Goal: Task Accomplishment & Management: Use online tool/utility

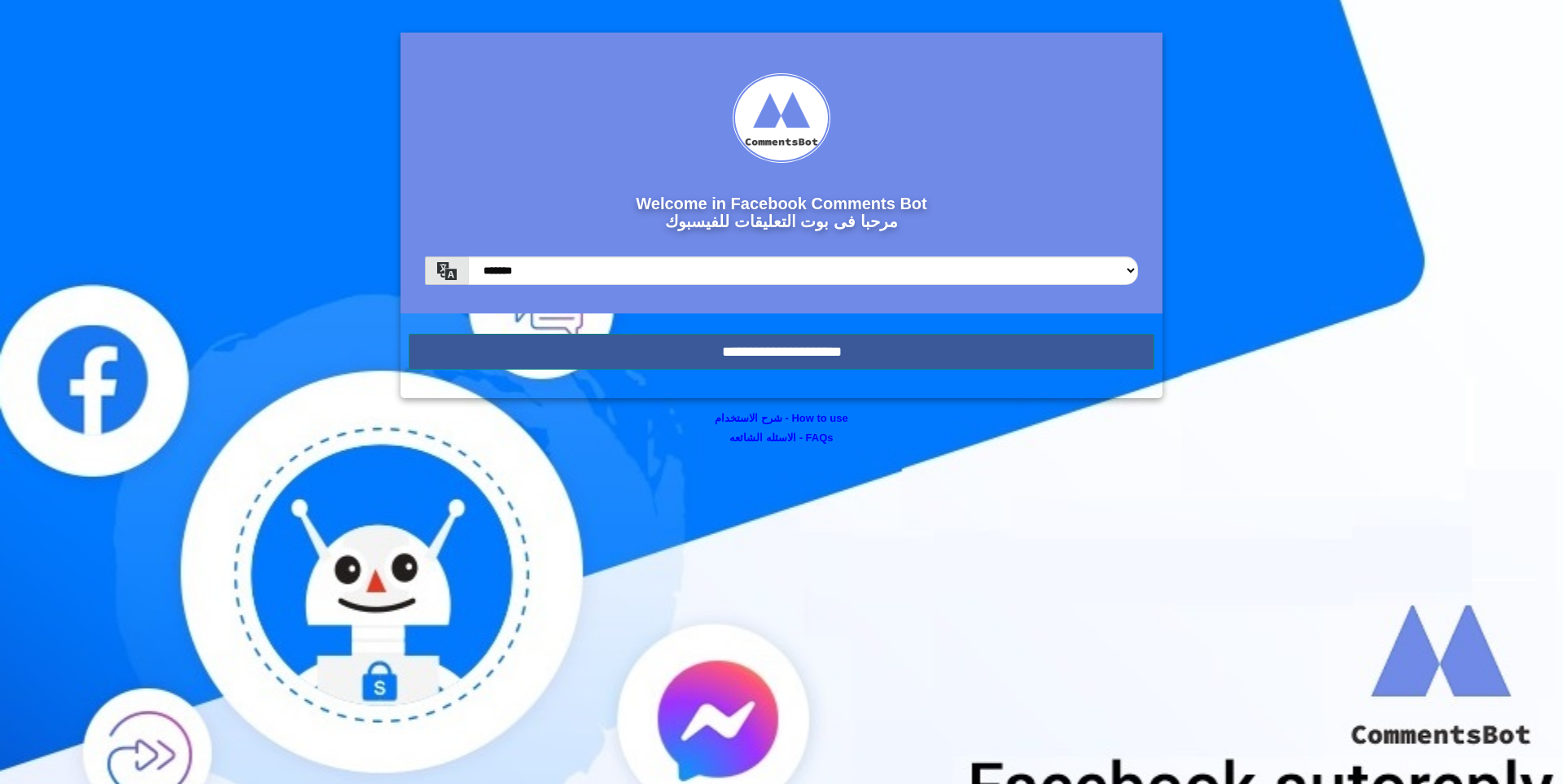
click at [988, 356] on input "**********" at bounding box center [782, 352] width 746 height 36
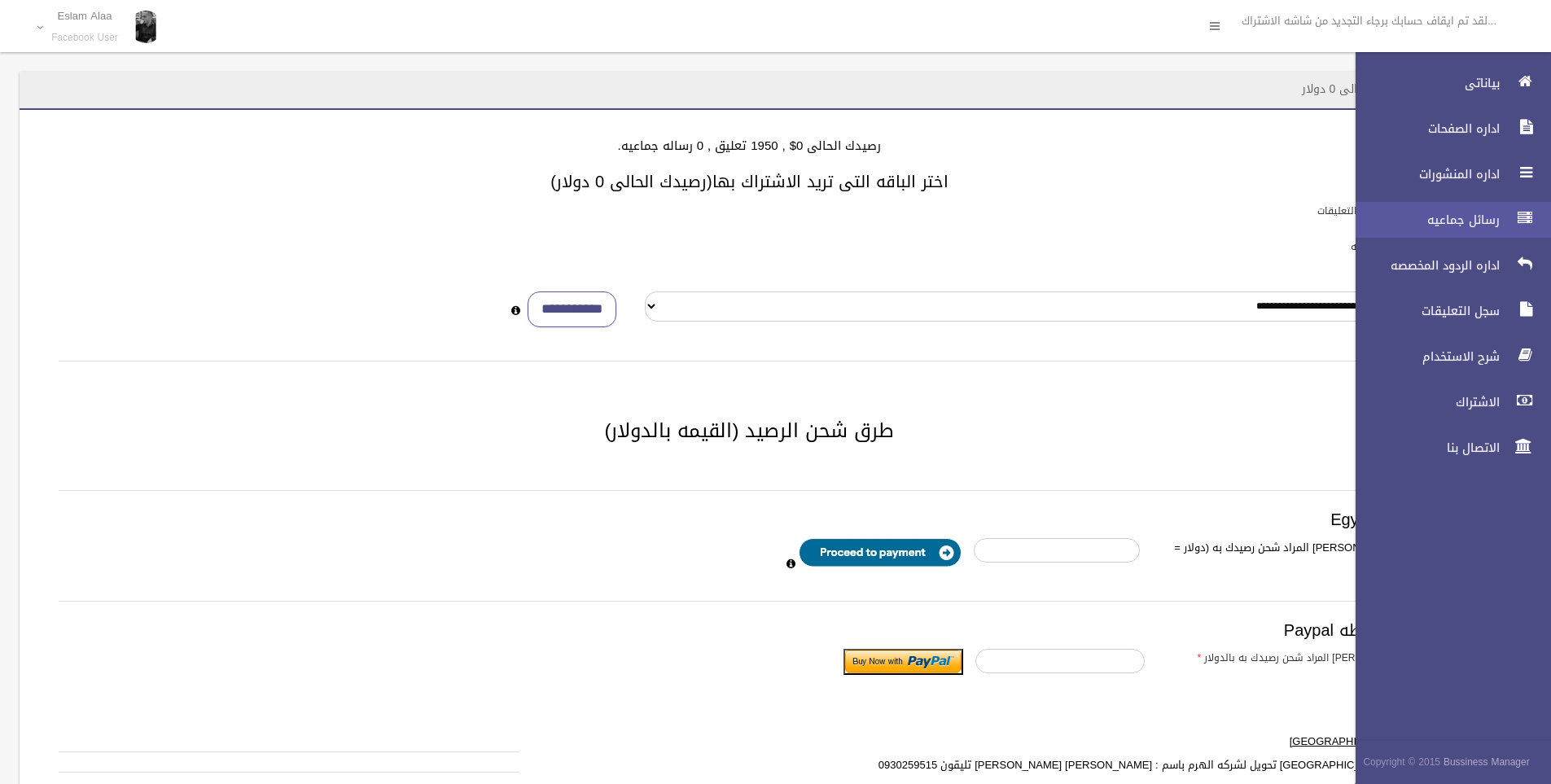
click at [1480, 218] on span "رسائل جماعيه" at bounding box center [1423, 220] width 163 height 16
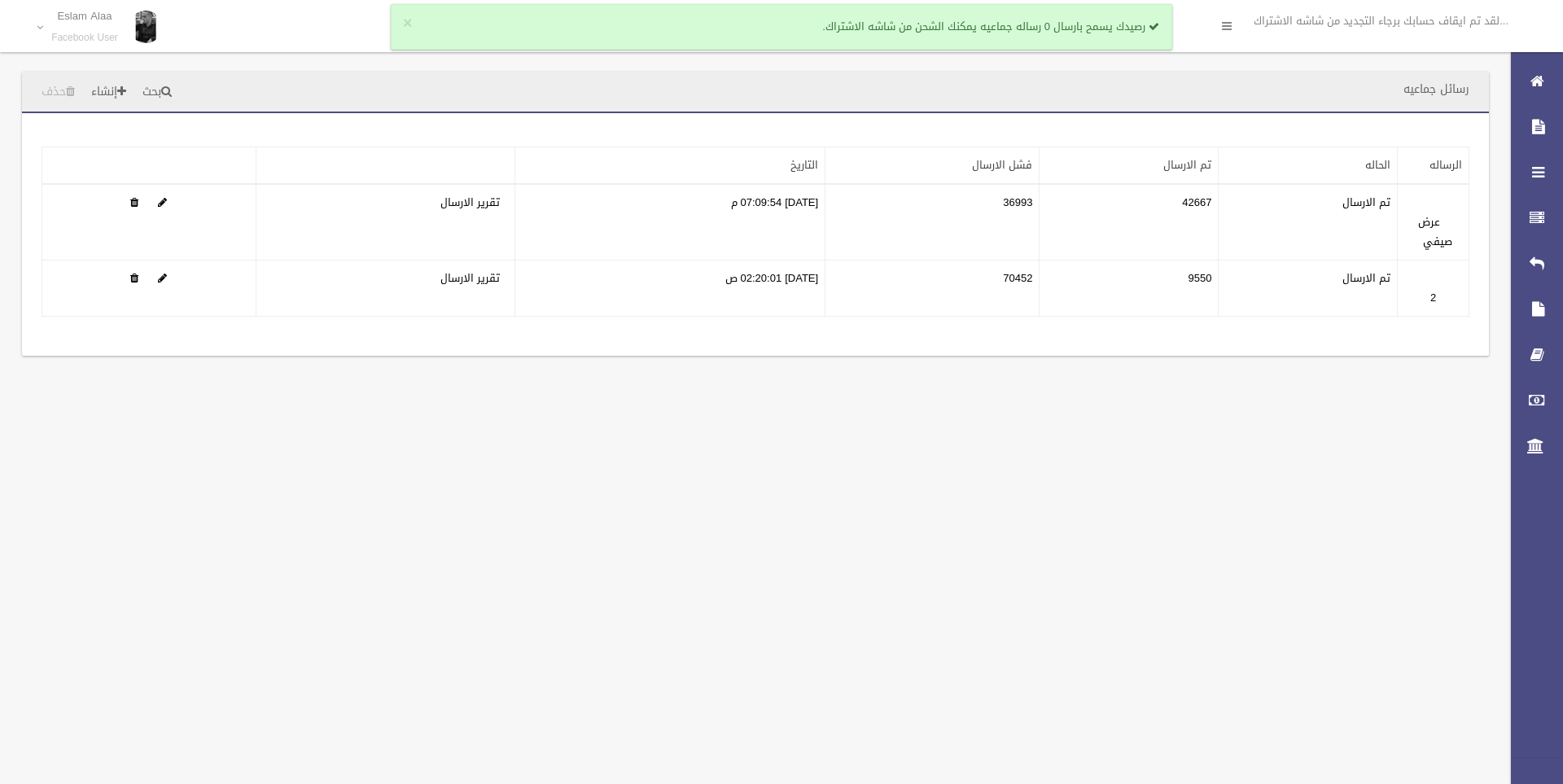
click at [402, 24] on div "× رصيدك يسمح بارسال 0 رساله جماعيه يمكنك الشحن من شاشه الاشتراك." at bounding box center [781, 27] width 782 height 46
click at [405, 23] on button "×" at bounding box center [407, 23] width 9 height 16
